Goal: Transaction & Acquisition: Purchase product/service

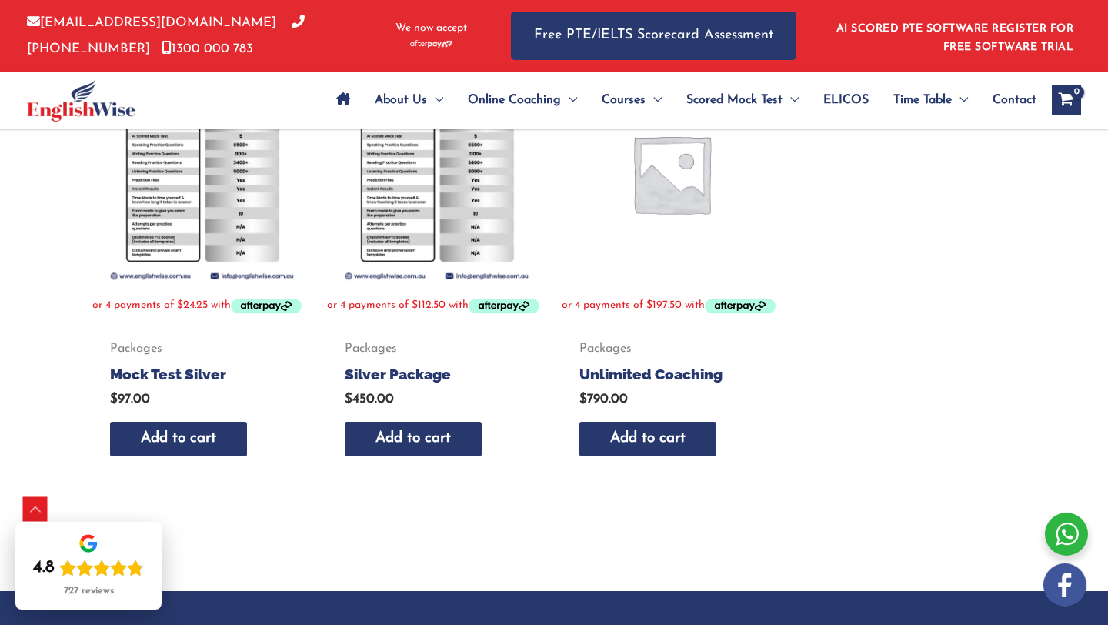
scroll to position [791, 0]
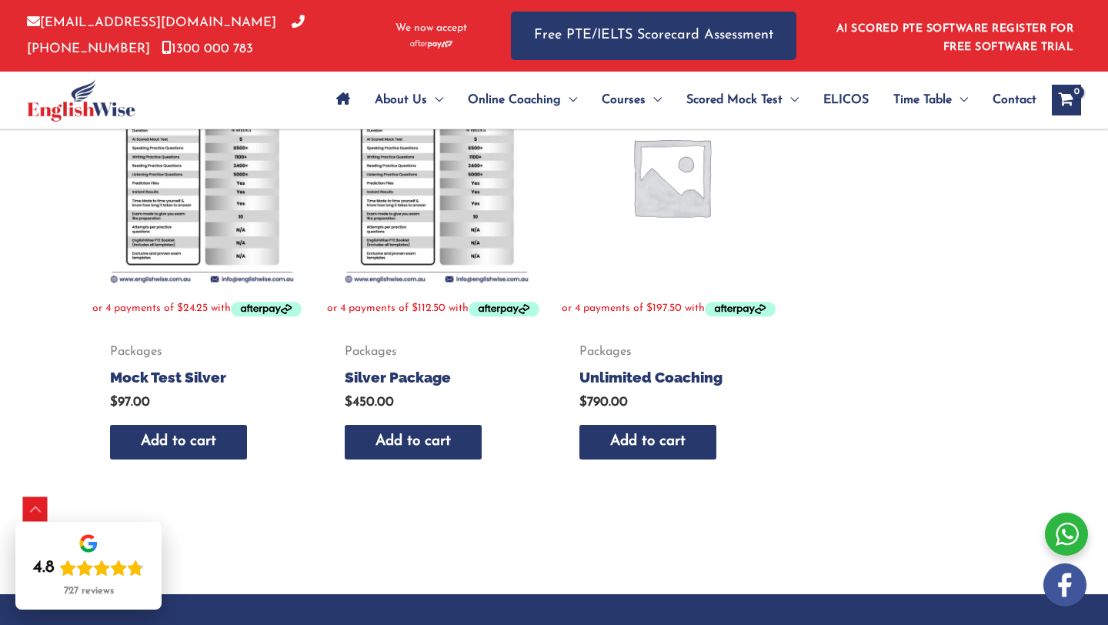
click at [396, 387] on h2 "Silver Package" at bounding box center [437, 377] width 184 height 19
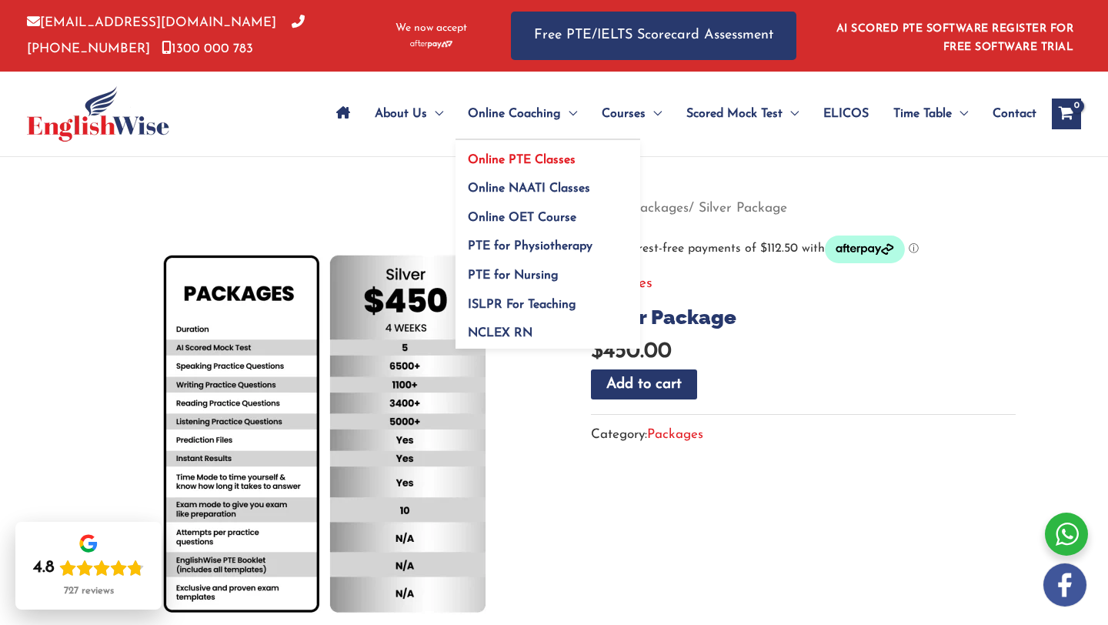
click at [540, 157] on span "Online PTE Classes" at bounding box center [522, 160] width 108 height 12
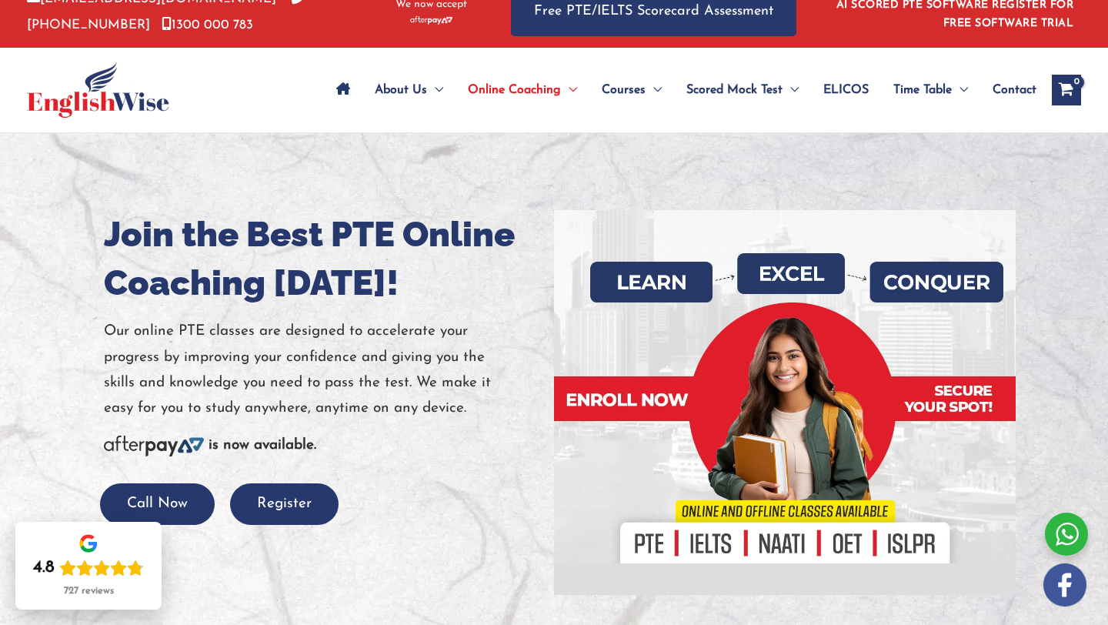
scroll to position [18, 0]
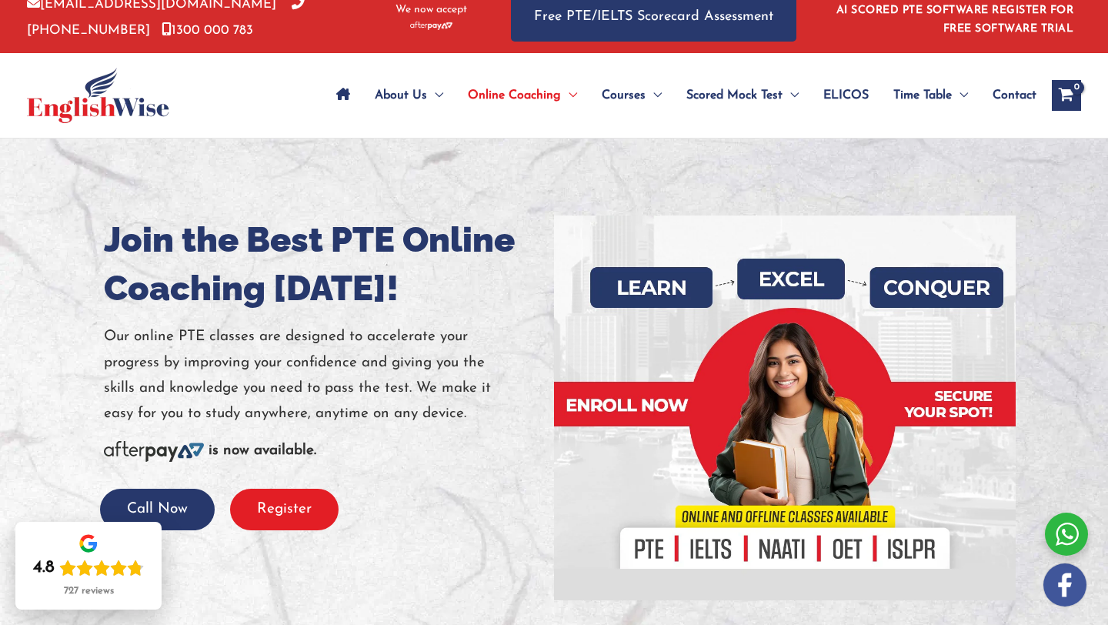
click at [278, 519] on button "Register" at bounding box center [284, 510] width 109 height 42
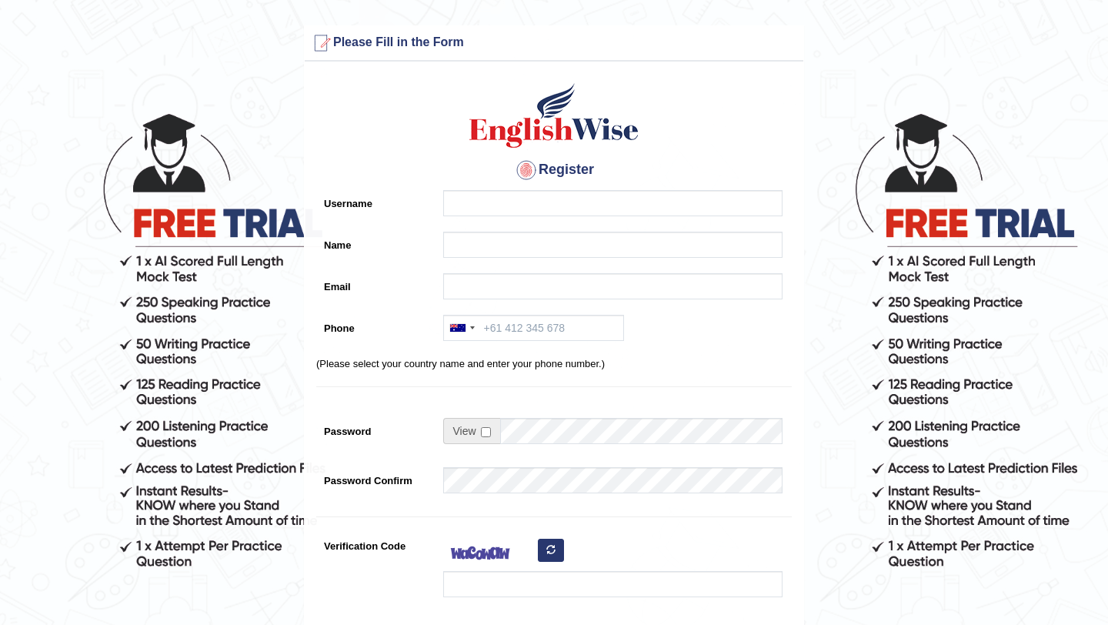
scroll to position [277, 0]
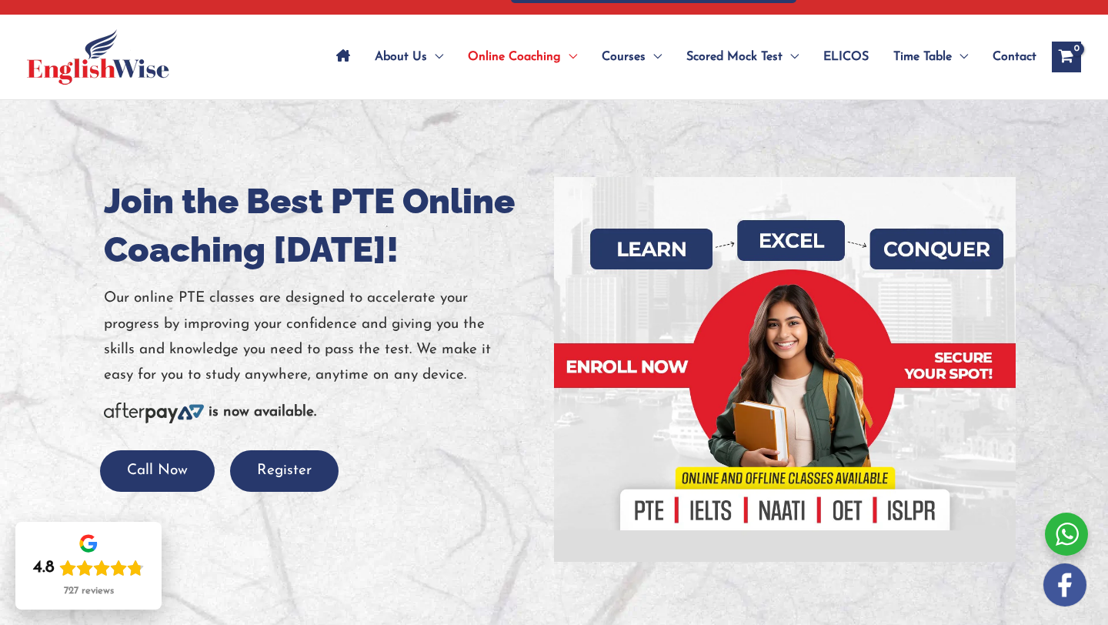
scroll to position [55, 0]
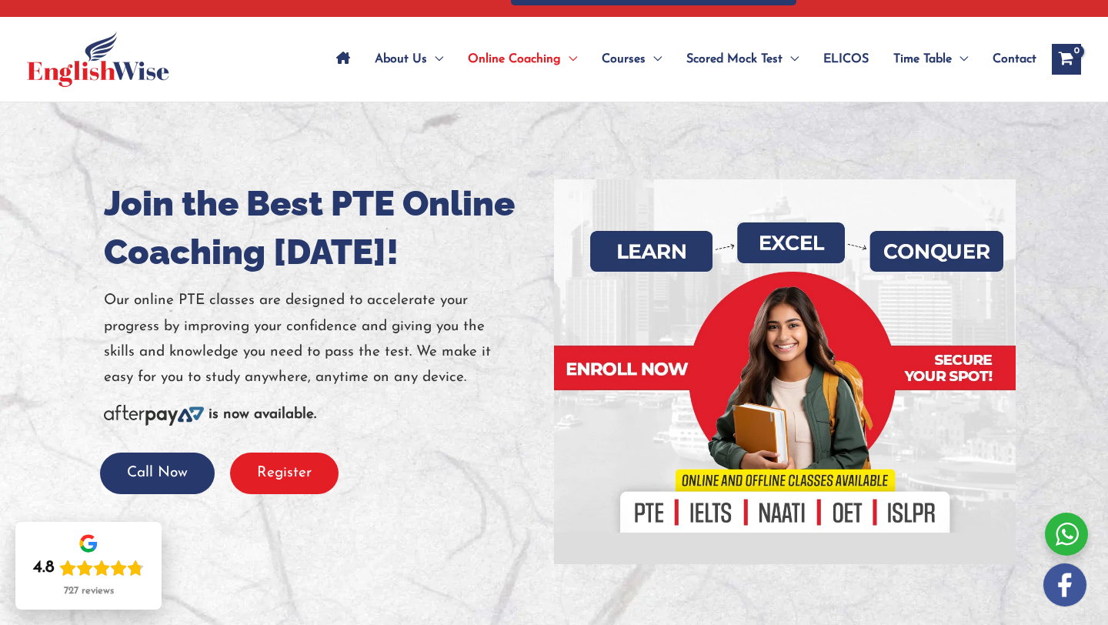
click at [273, 486] on button "Register" at bounding box center [284, 474] width 109 height 42
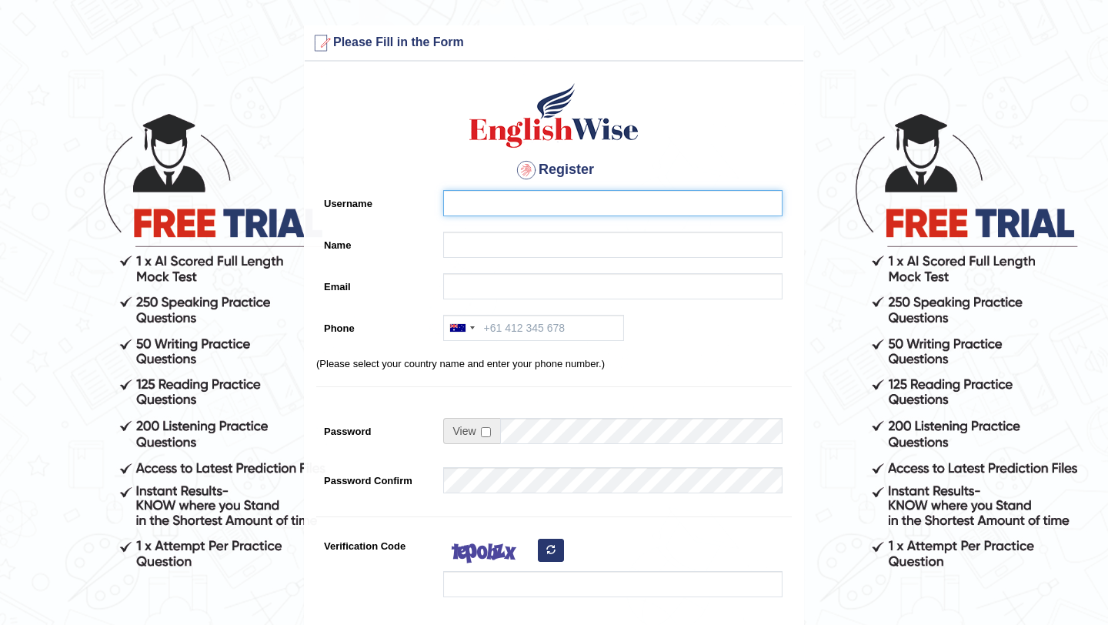
click at [520, 195] on input "Username" at bounding box center [612, 203] width 339 height 26
click at [523, 169] on div at bounding box center [526, 170] width 25 height 25
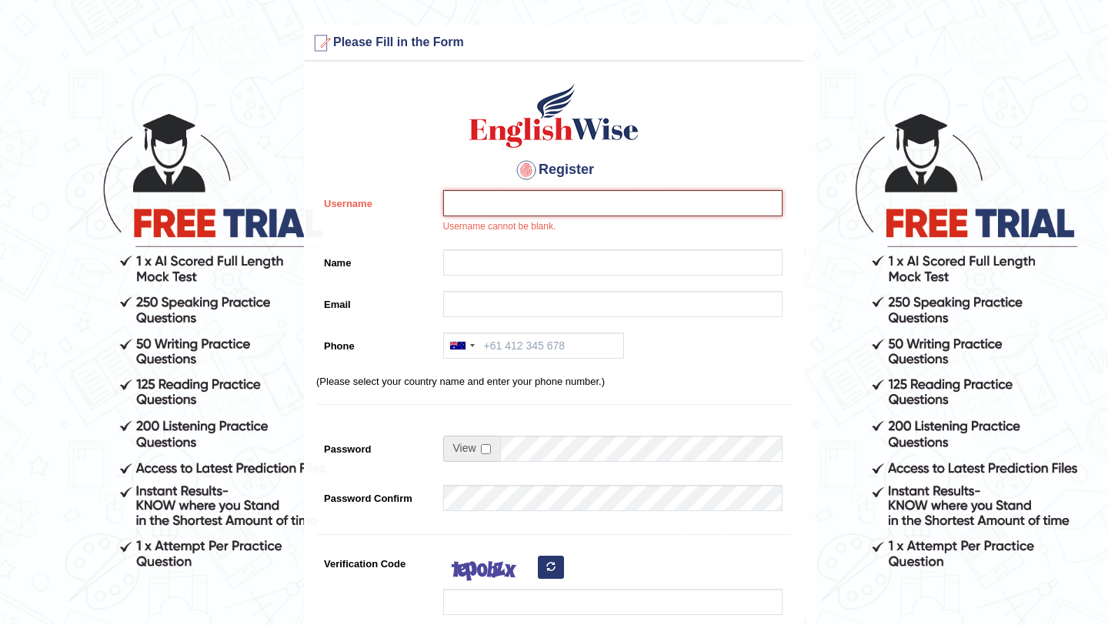
click at [514, 202] on input "Username" at bounding box center [612, 203] width 339 height 26
type input "D"
type input "diyora.yusupova"
click at [483, 275] on div at bounding box center [609, 266] width 347 height 34
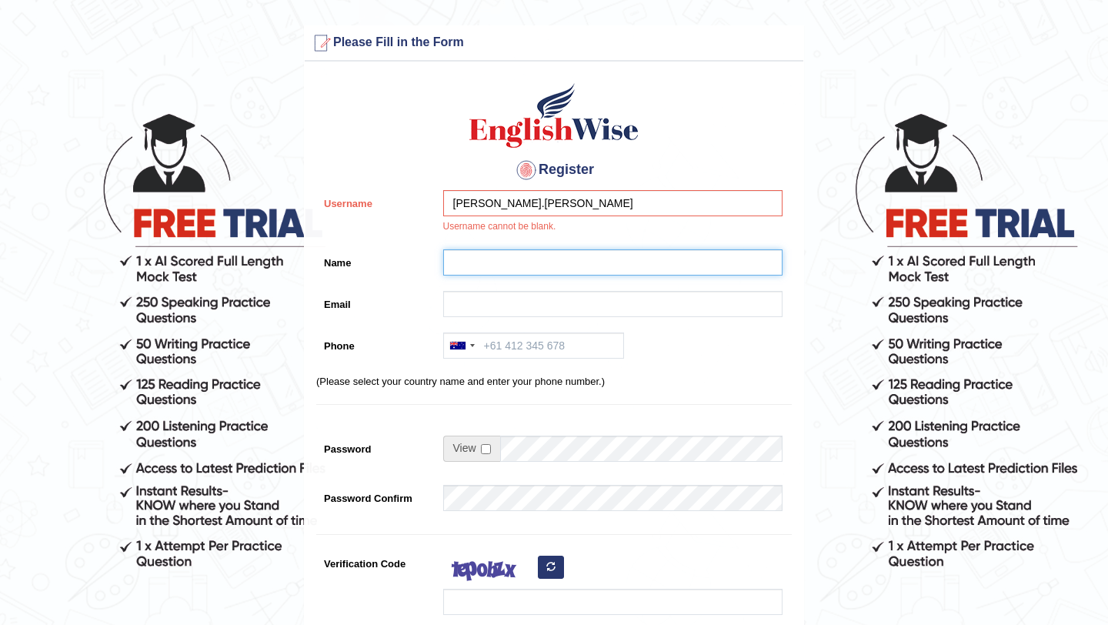
click at [484, 269] on input "Name" at bounding box center [612, 262] width 339 height 26
type input "[PERSON_NAME]"
type input "diyora1306@gmail.com"
type input "+61409051578"
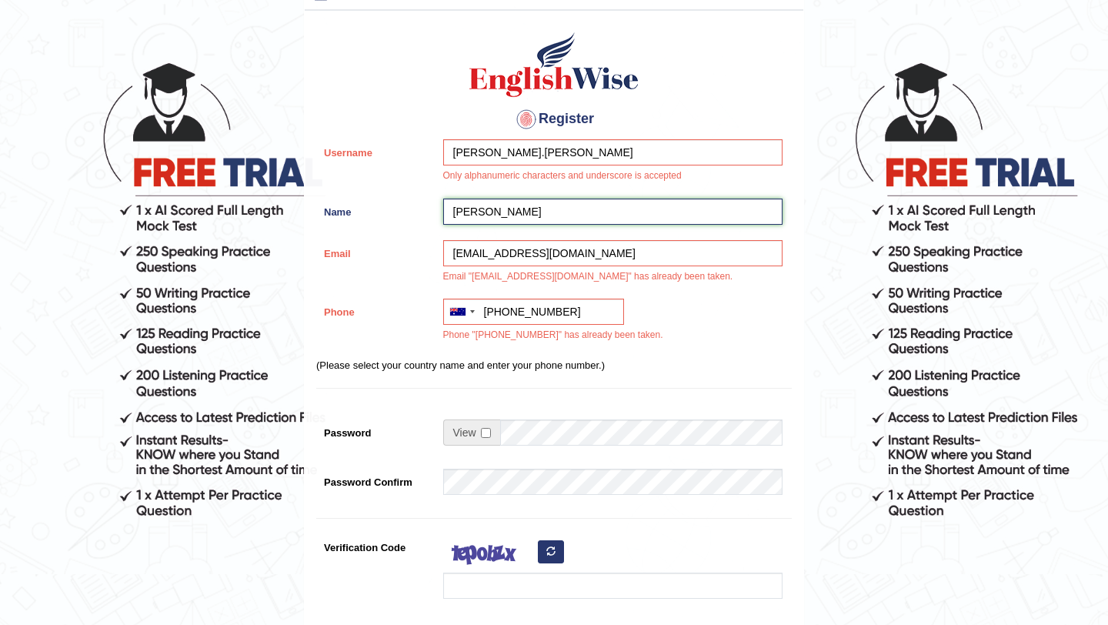
scroll to position [49, 0]
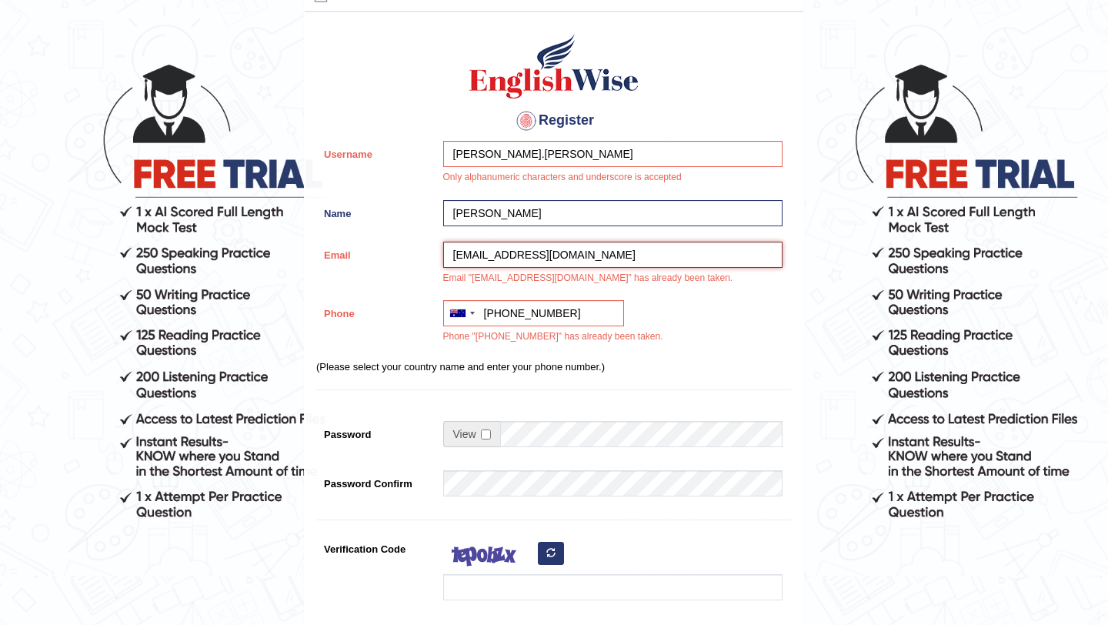
click at [596, 255] on input "[EMAIL_ADDRESS][DOMAIN_NAME]" at bounding box center [612, 255] width 339 height 26
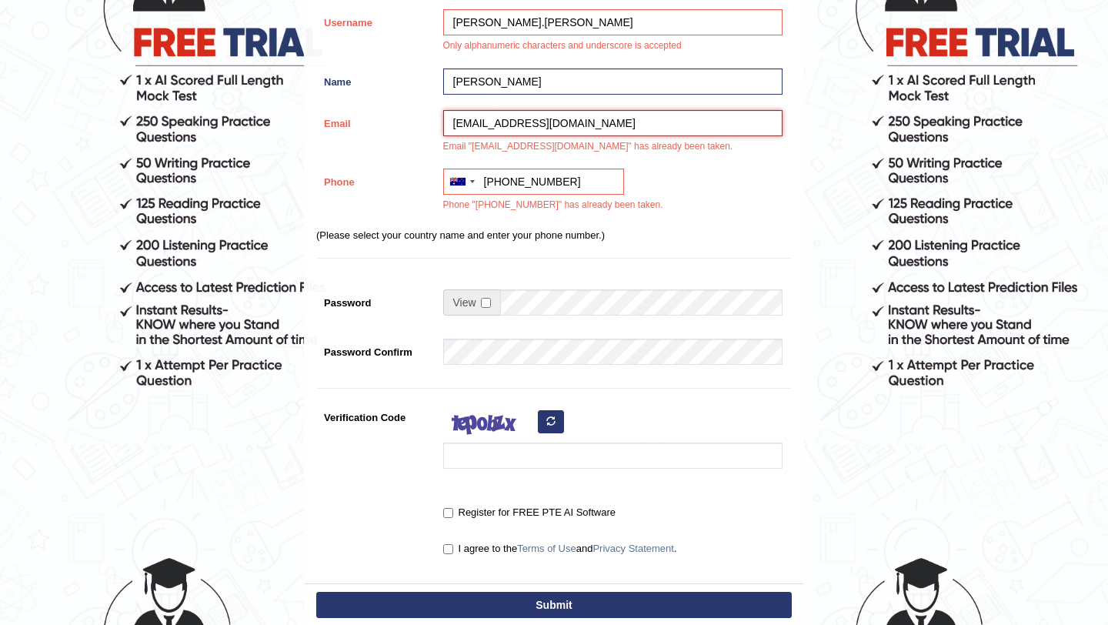
scroll to position [329, 0]
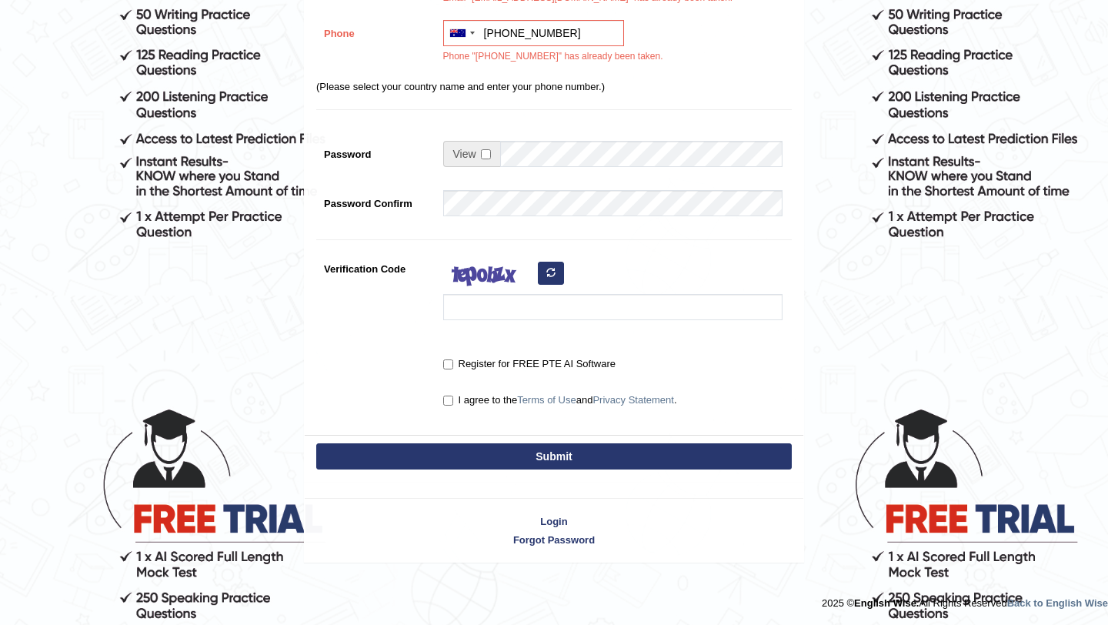
click at [535, 511] on div "Login Forgot Password" at bounding box center [554, 522] width 500 height 81
click at [542, 513] on div "Login Forgot Password" at bounding box center [554, 522] width 500 height 81
click at [544, 517] on link "Login" at bounding box center [554, 521] width 499 height 15
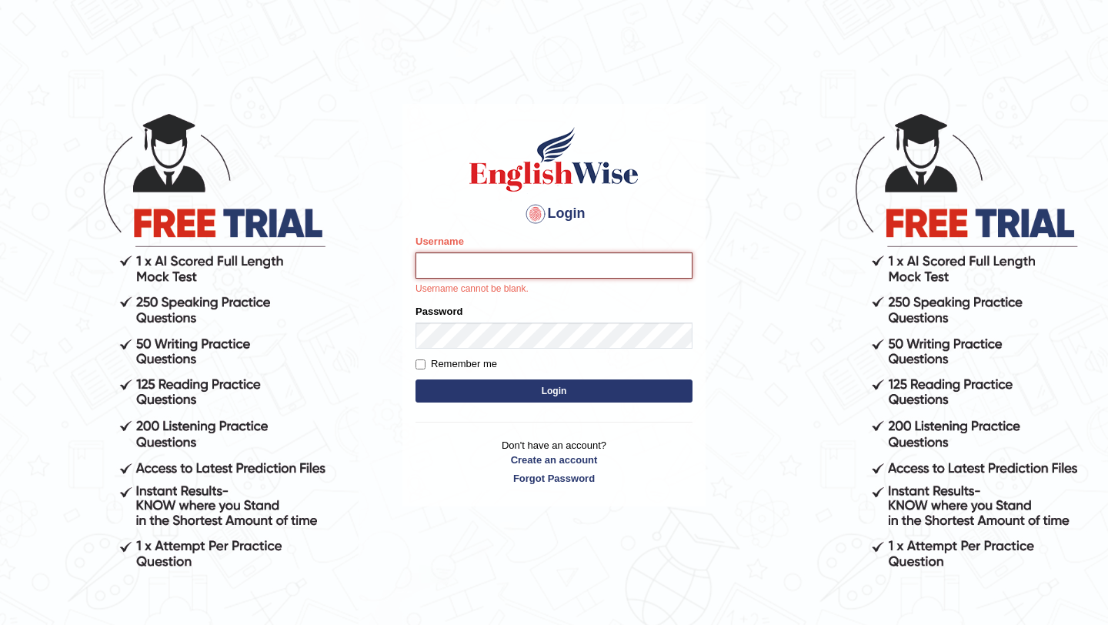
type input "Diyora"
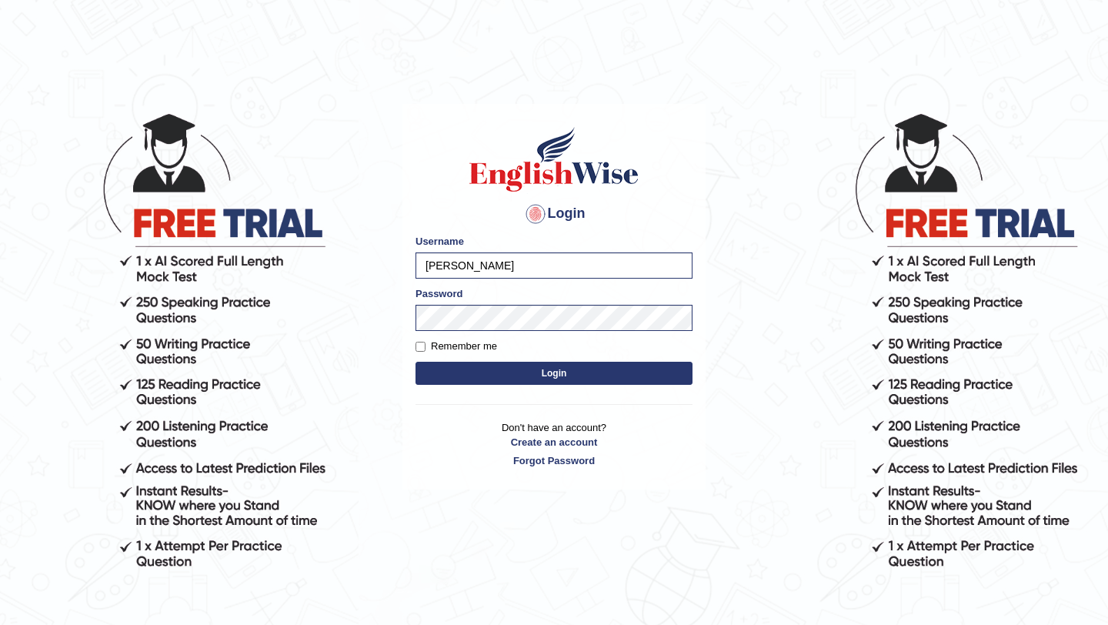
click at [429, 343] on label "Remember me" at bounding box center [457, 346] width 82 height 15
click at [426, 343] on input "Remember me" at bounding box center [421, 347] width 10 height 10
checkbox input "true"
click at [503, 376] on button "Login" at bounding box center [554, 373] width 277 height 23
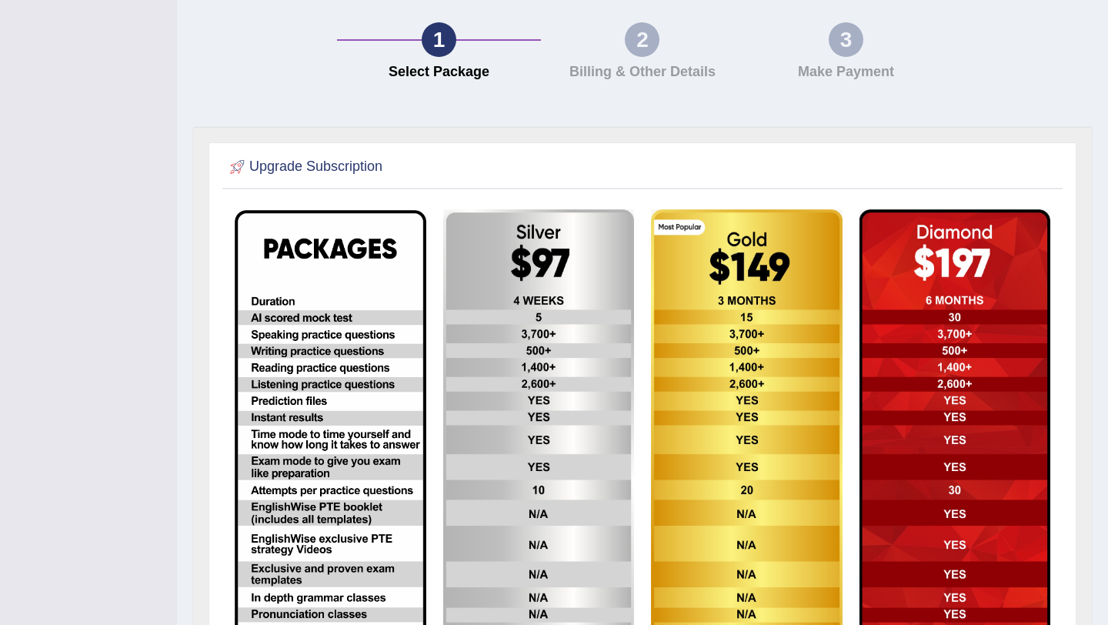
scroll to position [403, 0]
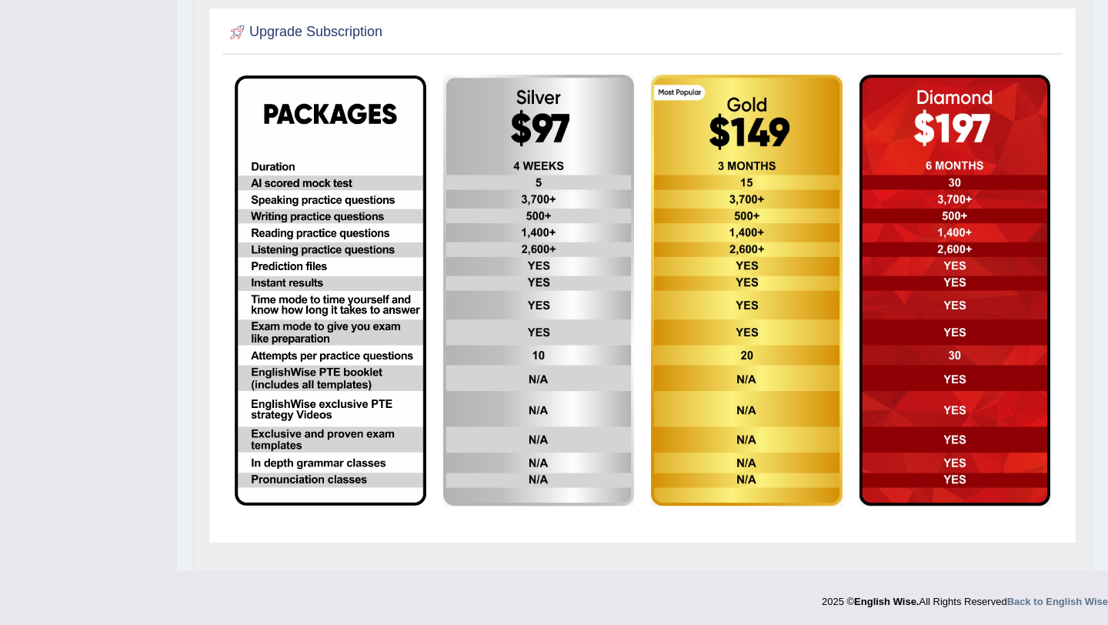
click at [503, 470] on img at bounding box center [539, 291] width 192 height 432
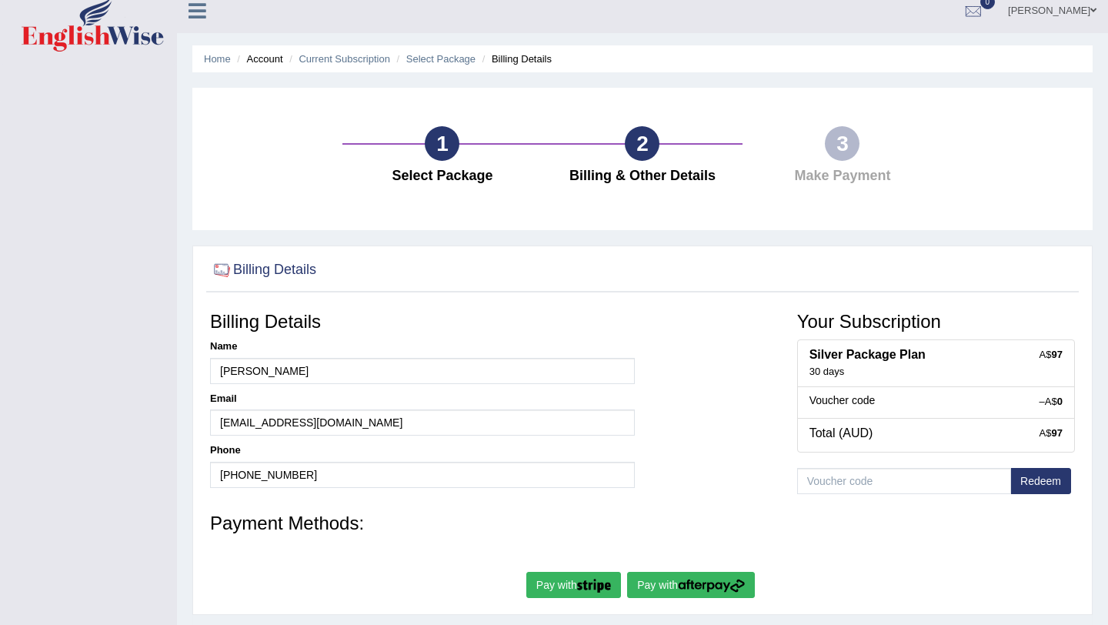
scroll to position [14, 0]
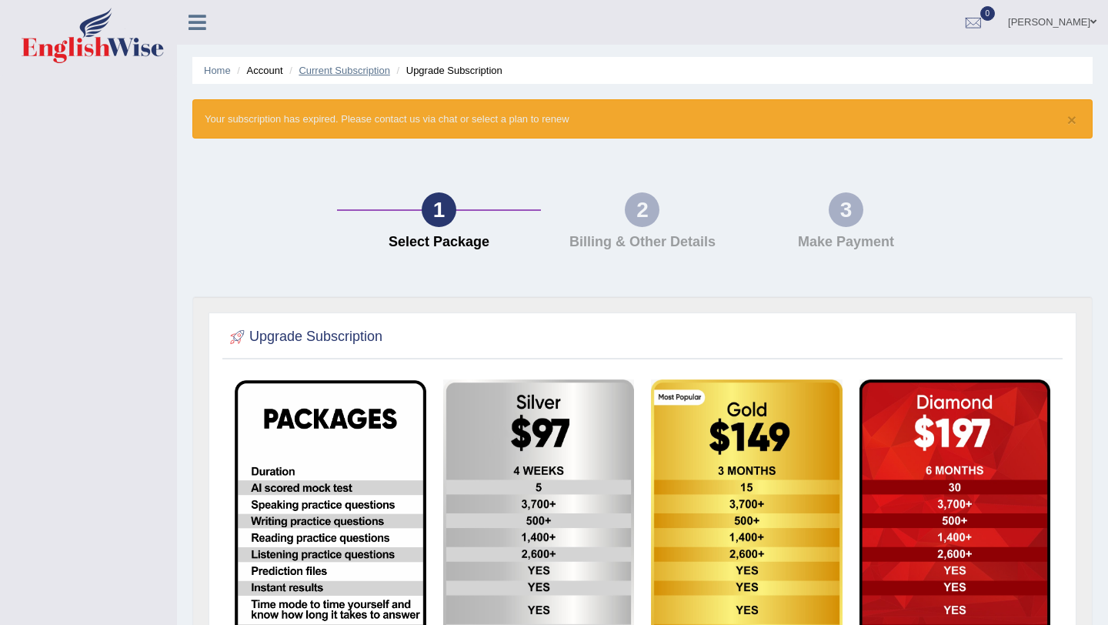
click at [344, 72] on link "Current Subscription" at bounding box center [345, 71] width 92 height 12
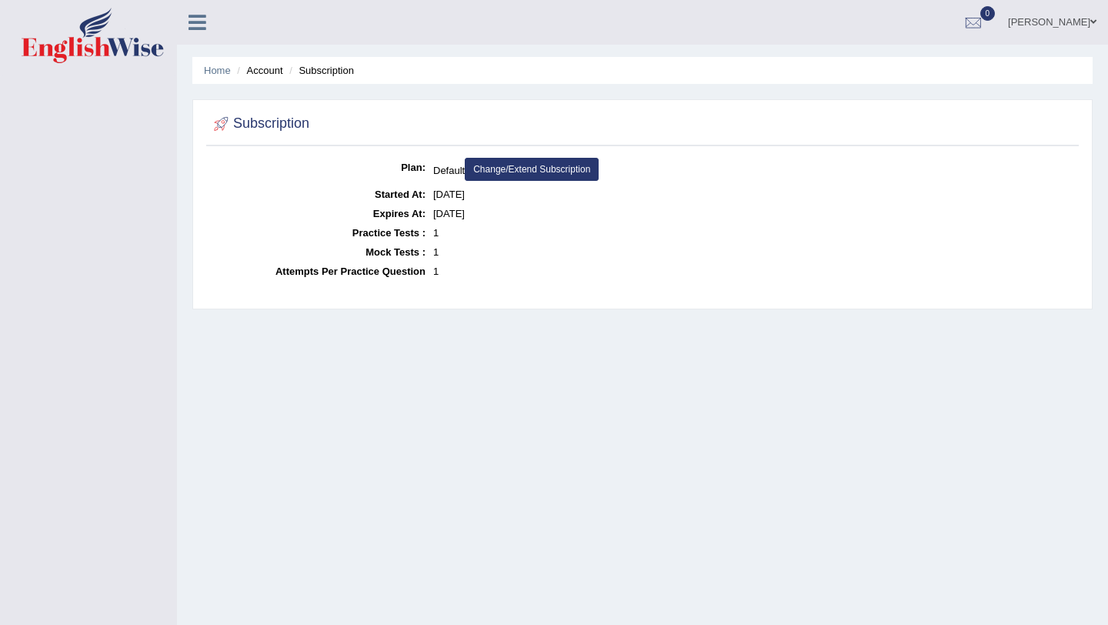
click at [538, 164] on link "Change/Extend Subscription" at bounding box center [532, 169] width 134 height 23
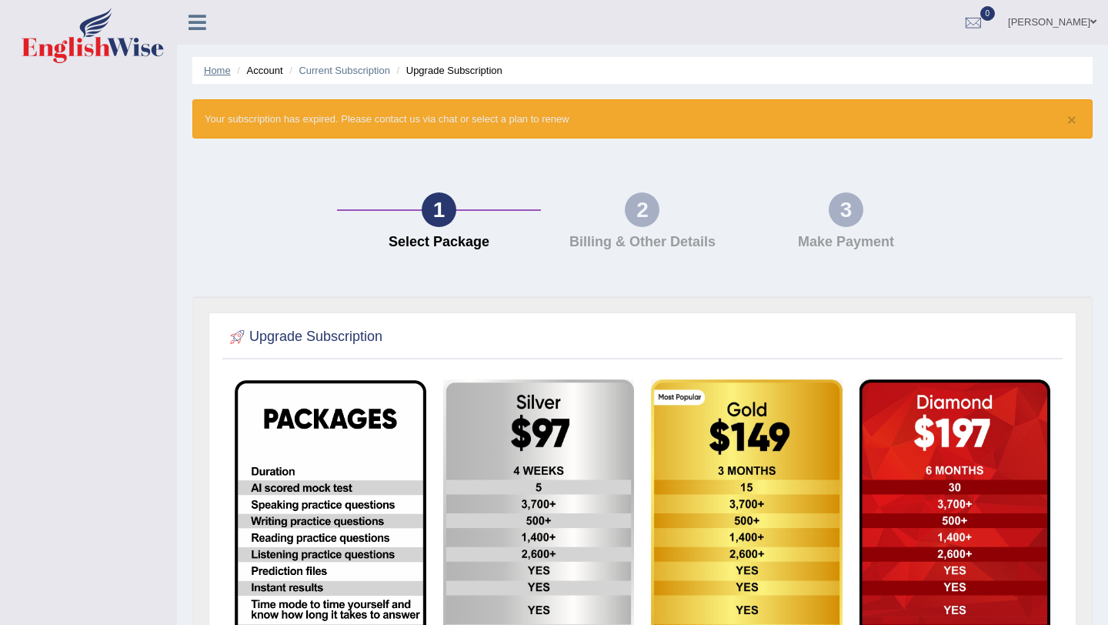
click at [215, 70] on link "Home" at bounding box center [217, 71] width 27 height 12
click at [213, 66] on link "Home" at bounding box center [217, 71] width 27 height 12
click at [455, 66] on li "Upgrade Subscription" at bounding box center [447, 70] width 109 height 15
click at [1098, 23] on link "[PERSON_NAME]" at bounding box center [1053, 20] width 112 height 40
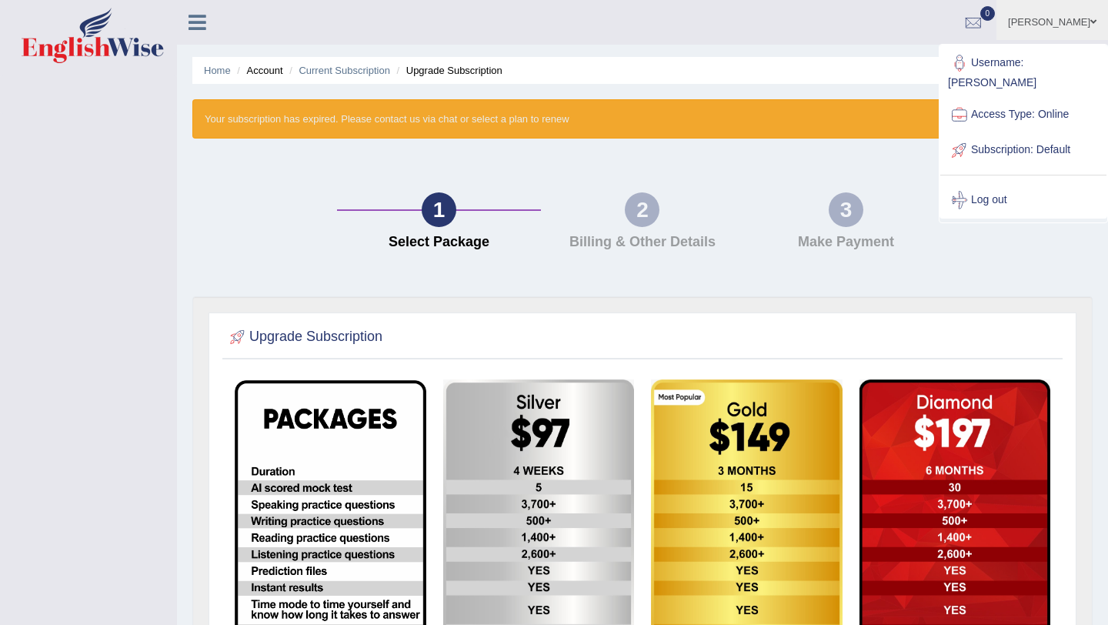
click at [1018, 133] on link "Subscription: Default" at bounding box center [1024, 149] width 166 height 35
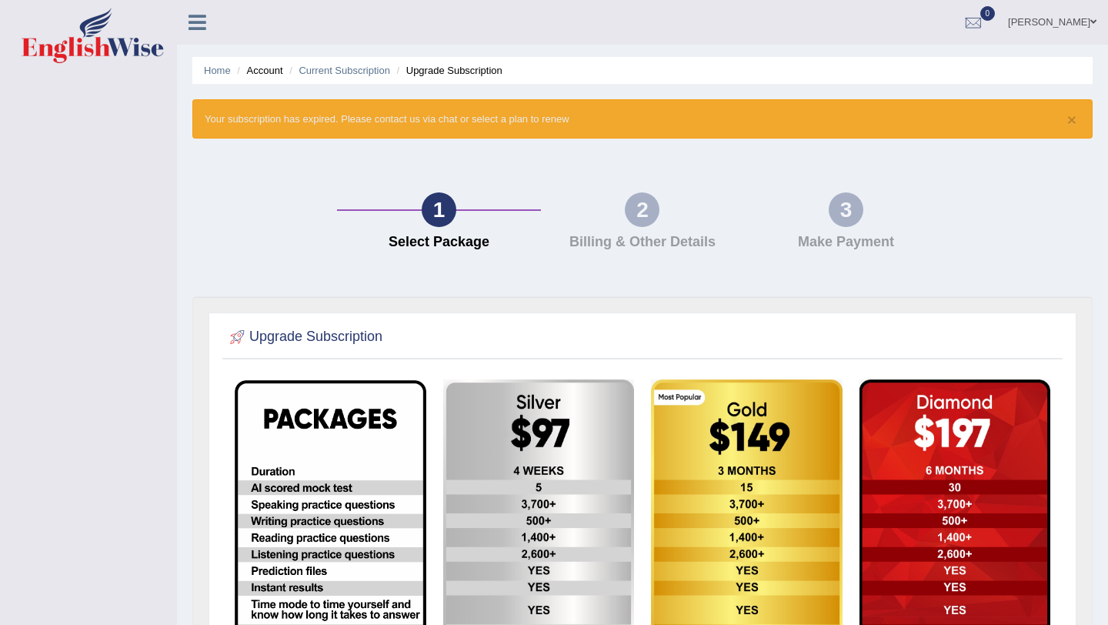
click at [187, 20] on link at bounding box center [197, 20] width 41 height 23
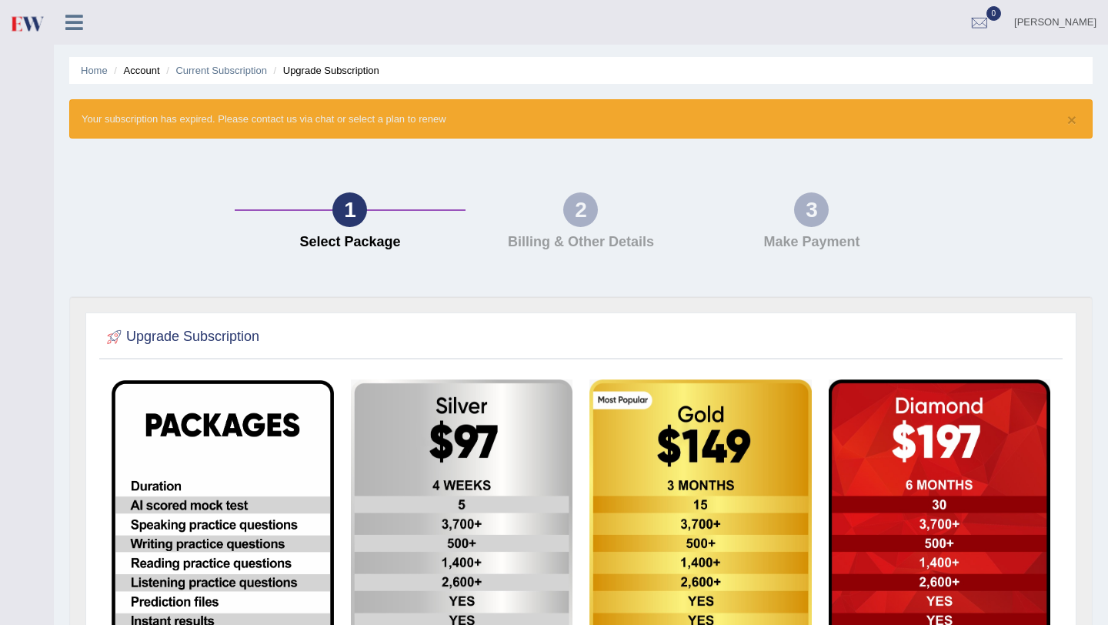
click at [195, 20] on div "Diyora Yusupova Toggle navigation Username: Diyora Access Type: Online Subscrip…" at bounding box center [581, 22] width 1055 height 45
click at [78, 26] on icon at bounding box center [74, 22] width 18 height 20
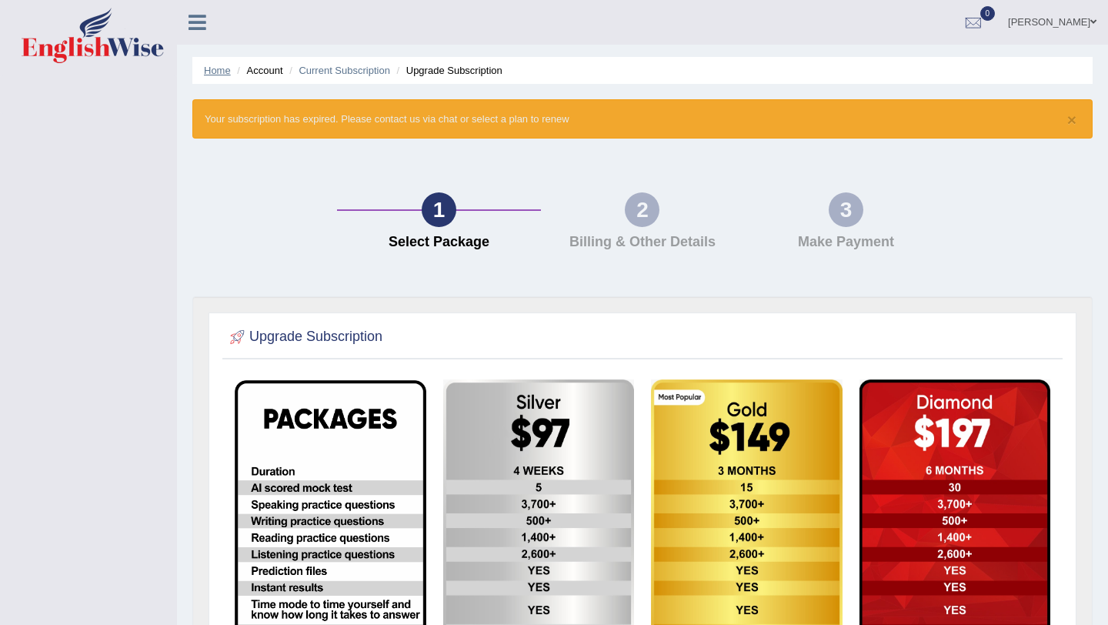
click at [212, 72] on link "Home" at bounding box center [217, 71] width 27 height 12
click at [78, 43] on img at bounding box center [93, 35] width 142 height 55
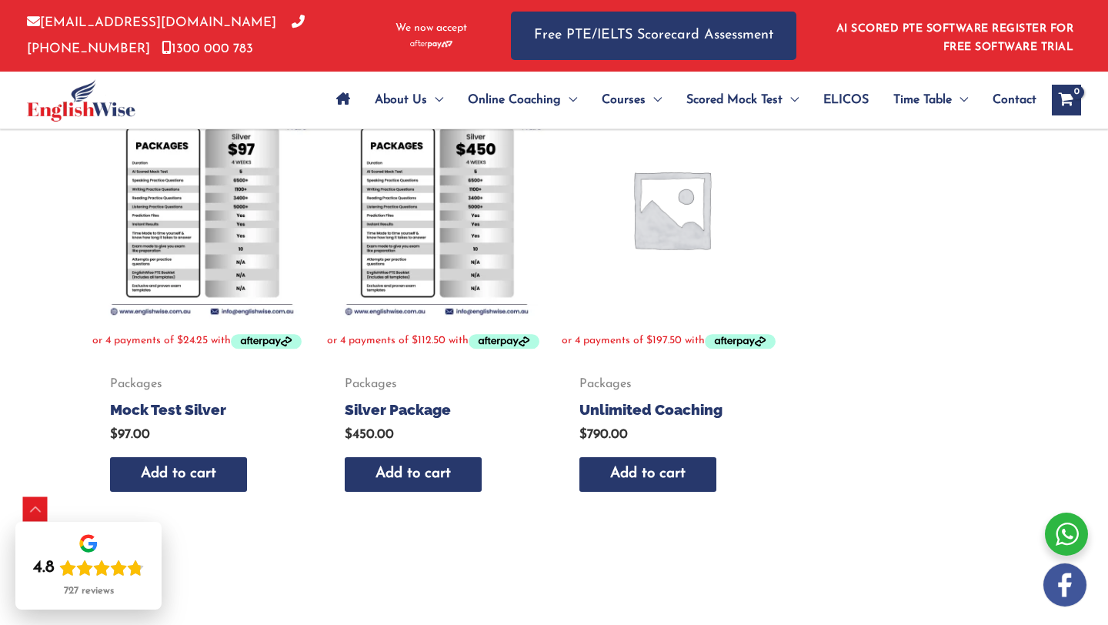
scroll to position [751, 0]
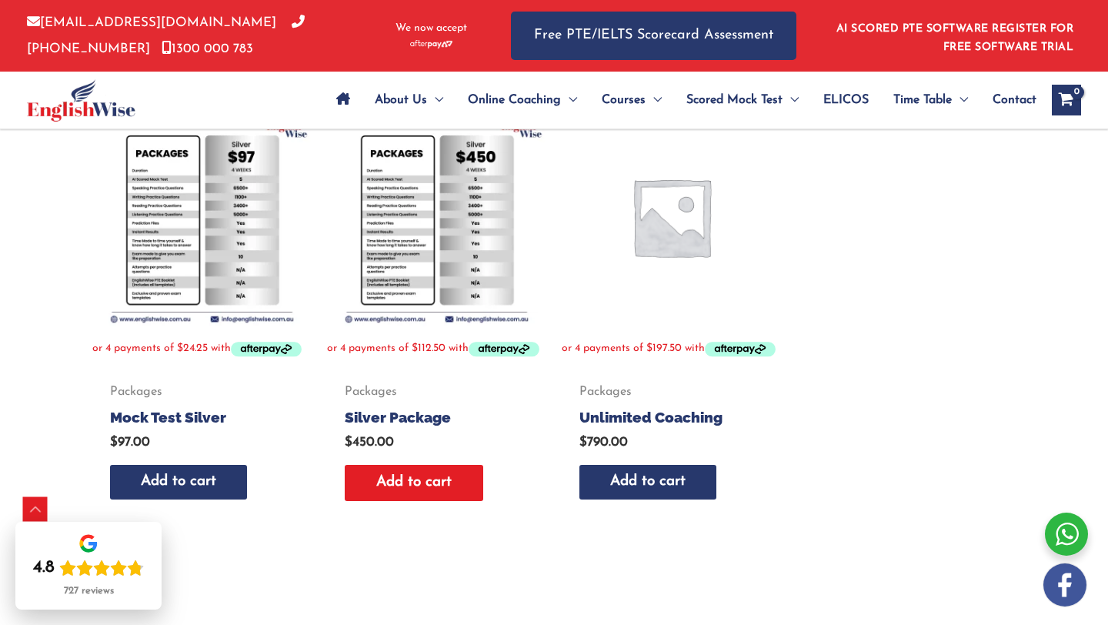
click at [444, 494] on link "Add to cart" at bounding box center [414, 483] width 139 height 36
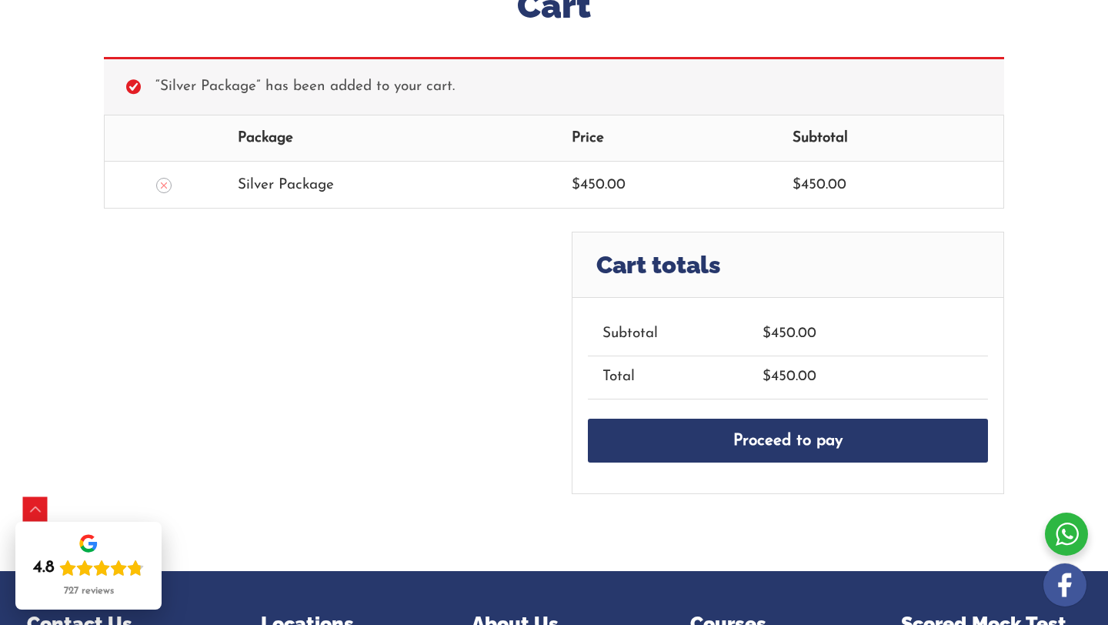
scroll to position [275, 0]
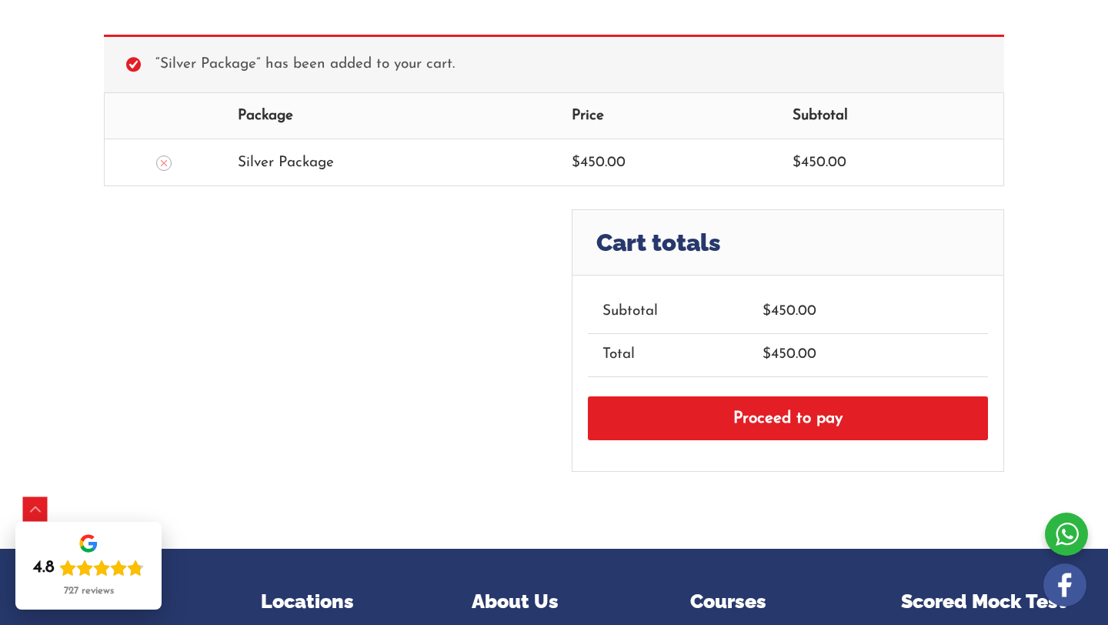
click at [734, 426] on link "Proceed to pay" at bounding box center [788, 418] width 400 height 45
